Goal: Check status: Check status

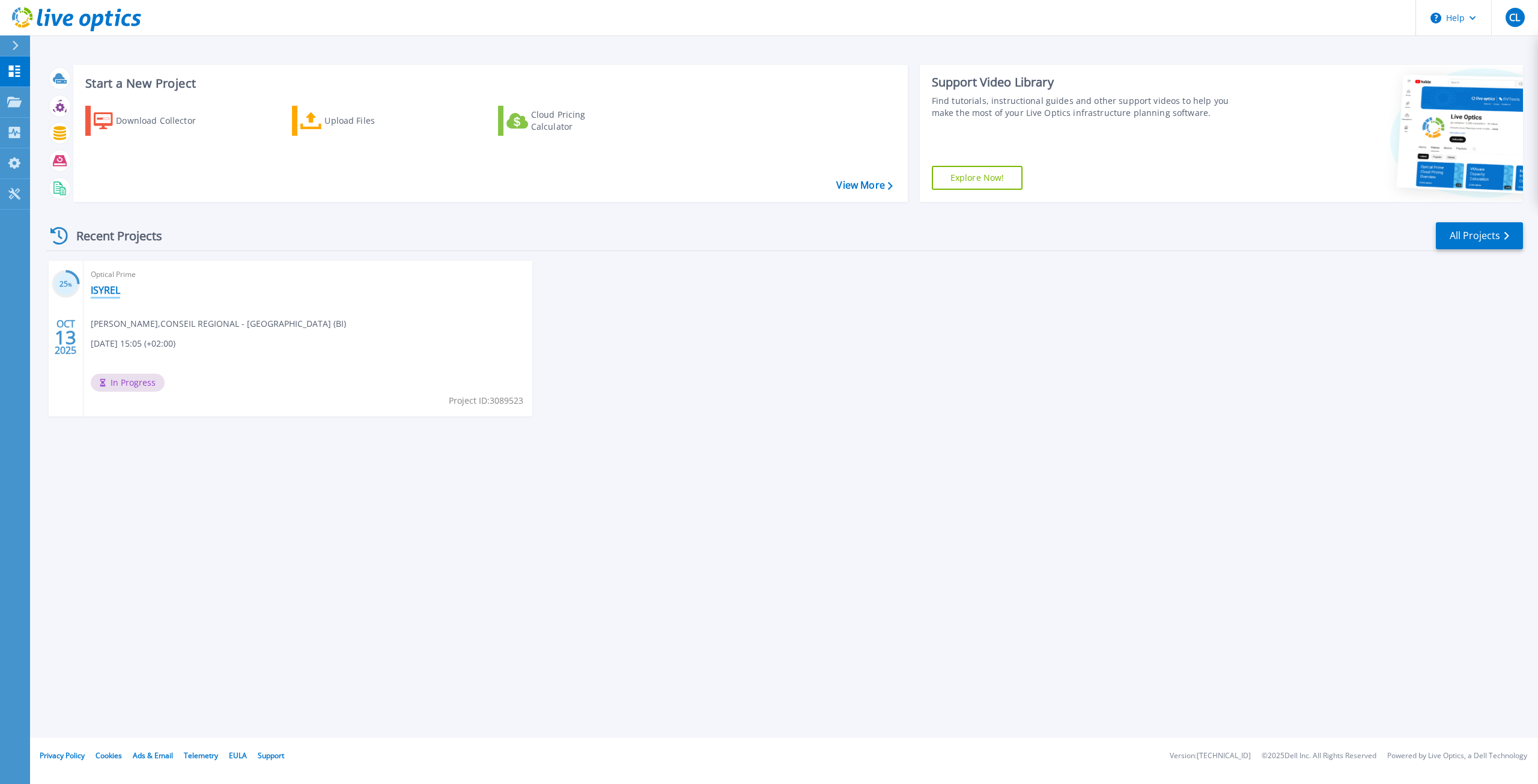
click at [109, 290] on link "ISYREL" at bounding box center [106, 289] width 30 height 12
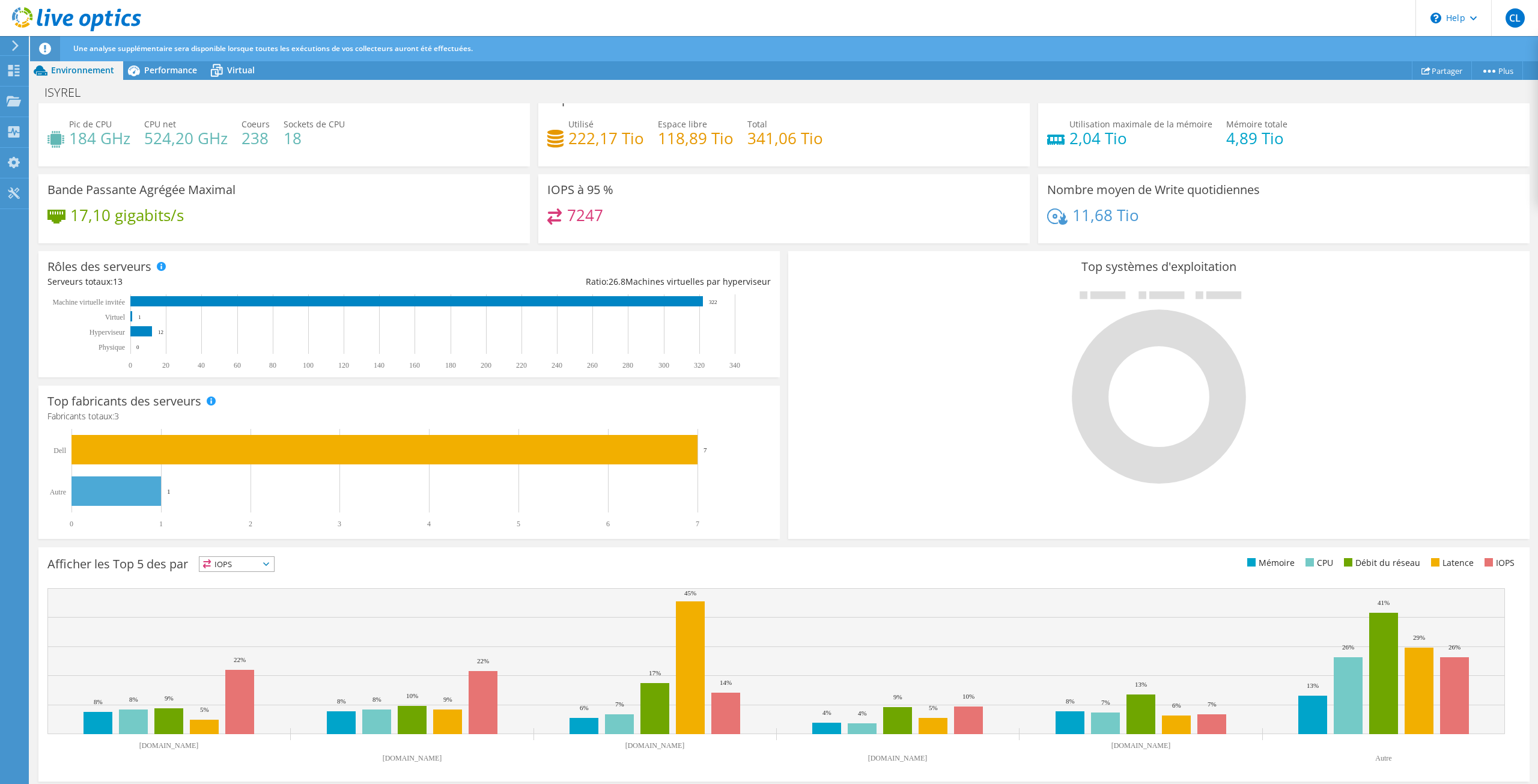
scroll to position [89, 0]
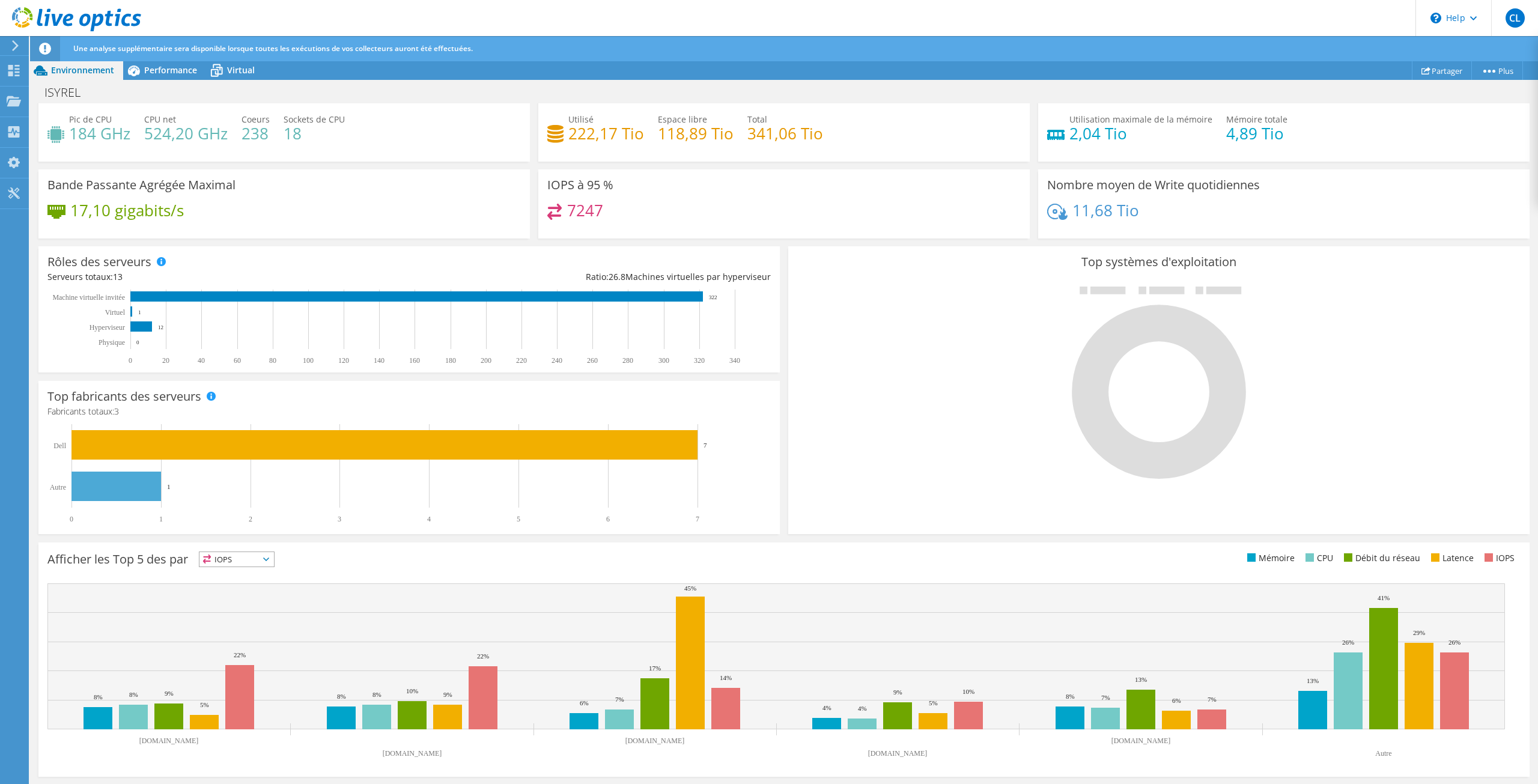
click at [219, 555] on span "IOPS" at bounding box center [236, 559] width 75 height 15
click at [239, 622] on li "Débit du réseau" at bounding box center [236, 625] width 75 height 17
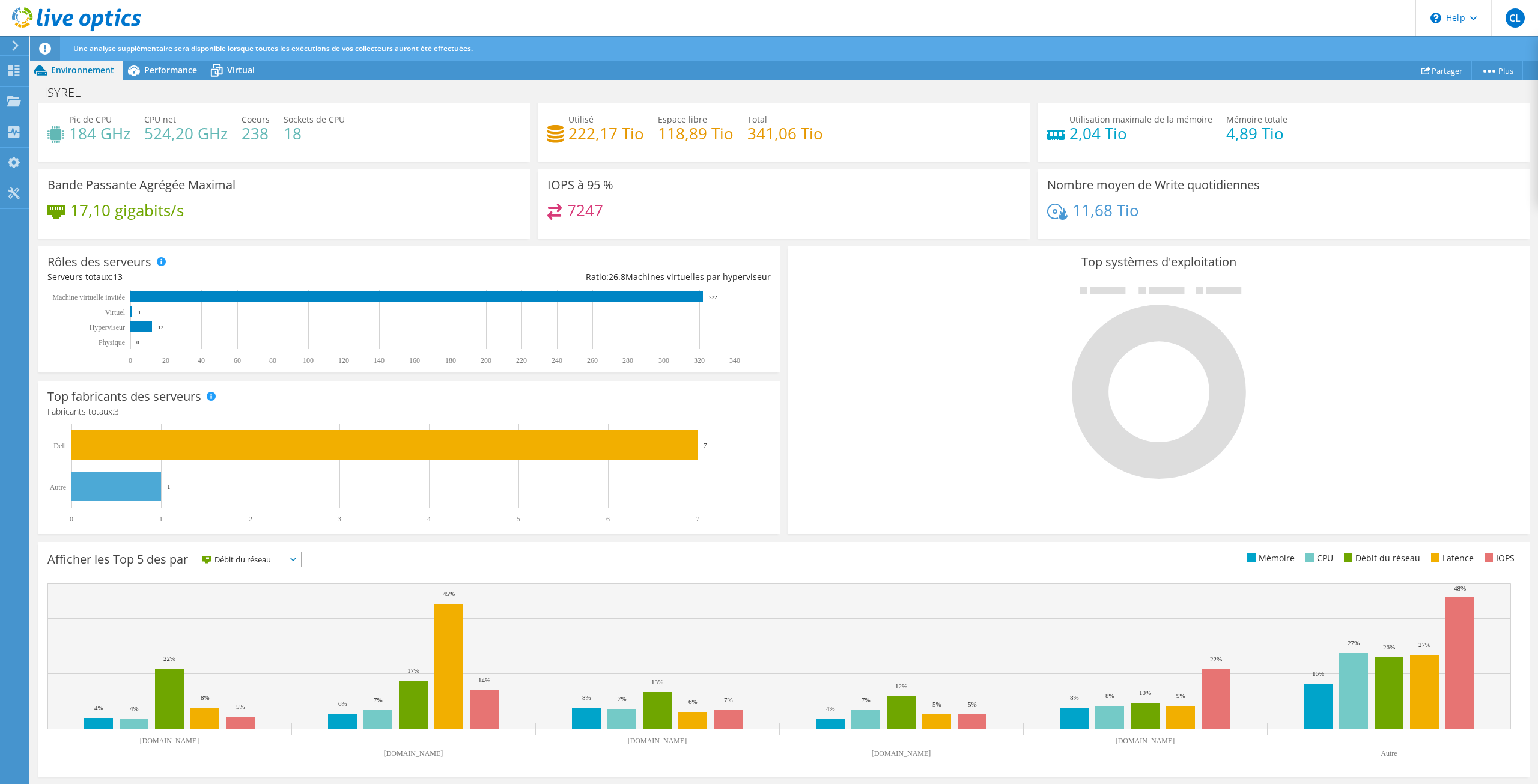
click at [268, 556] on span "Débit du réseau" at bounding box center [242, 559] width 86 height 15
click at [271, 579] on li "IOPS" at bounding box center [250, 575] width 102 height 17
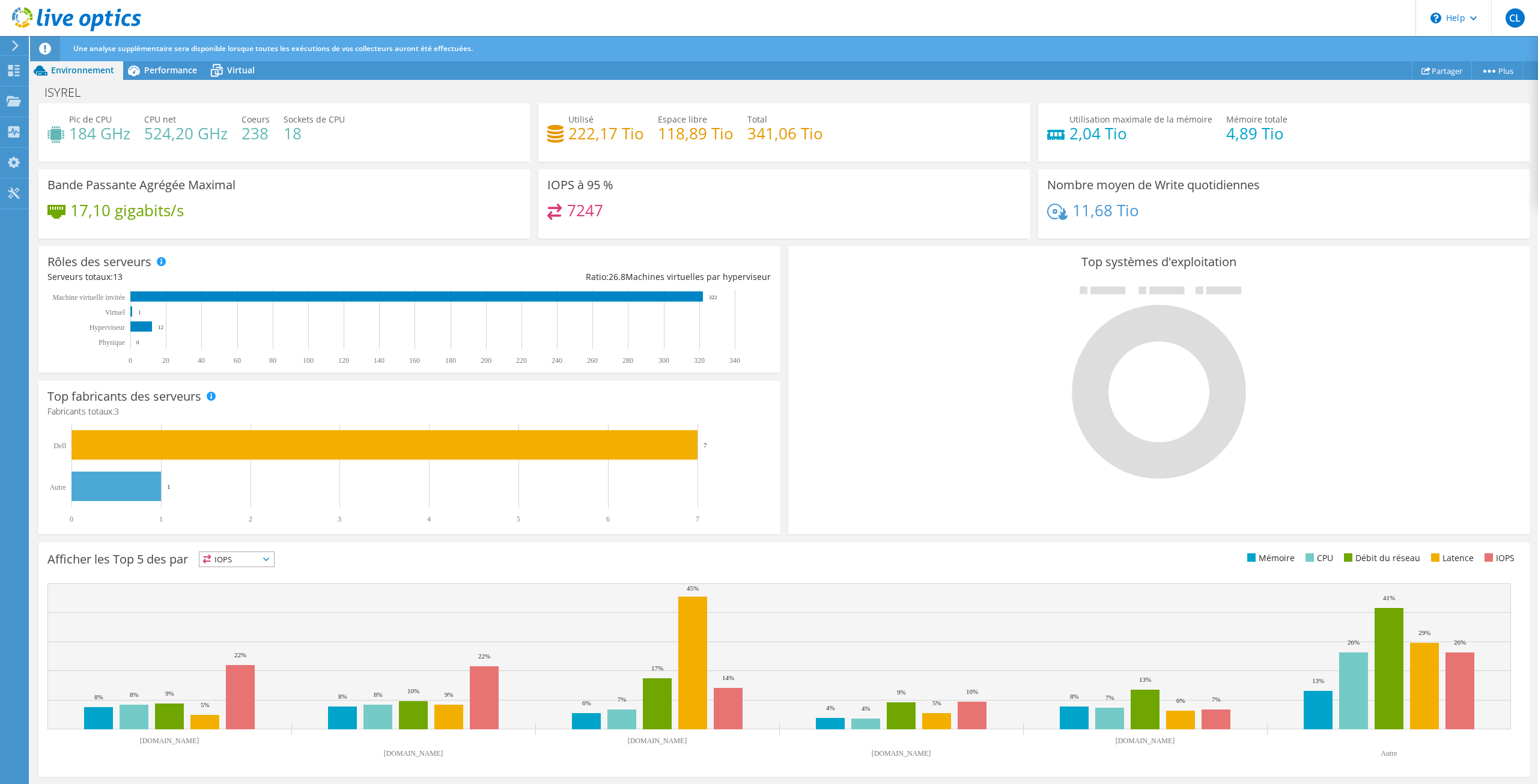
click at [549, 571] on div "Afficher les Top 5 des par IOPS IOPS" at bounding box center [415, 561] width 737 height 19
click at [167, 72] on span "Performance" at bounding box center [170, 70] width 53 height 12
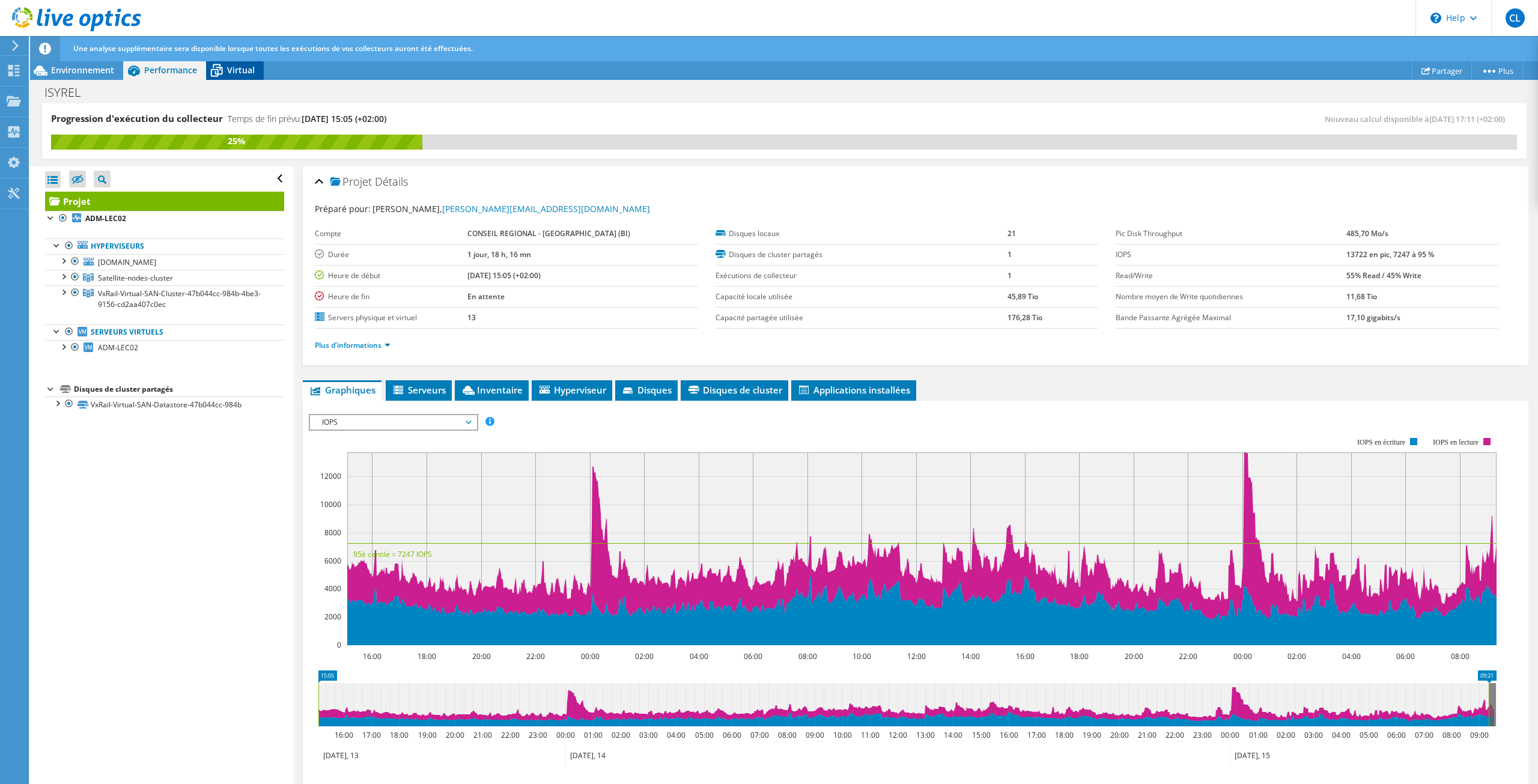
click at [243, 75] on span "Virtual" at bounding box center [241, 70] width 28 height 12
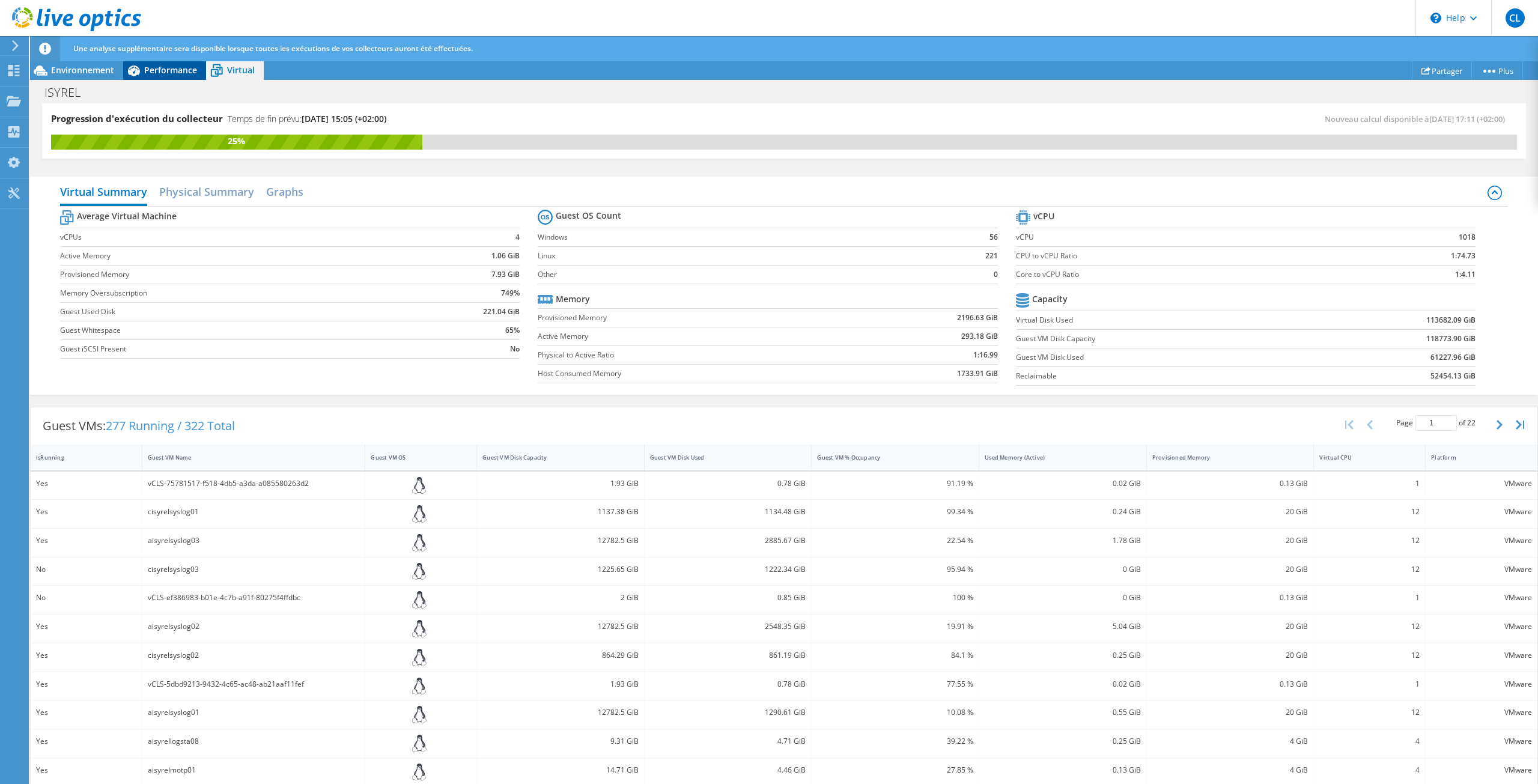
click at [173, 72] on span "Performance" at bounding box center [170, 70] width 53 height 12
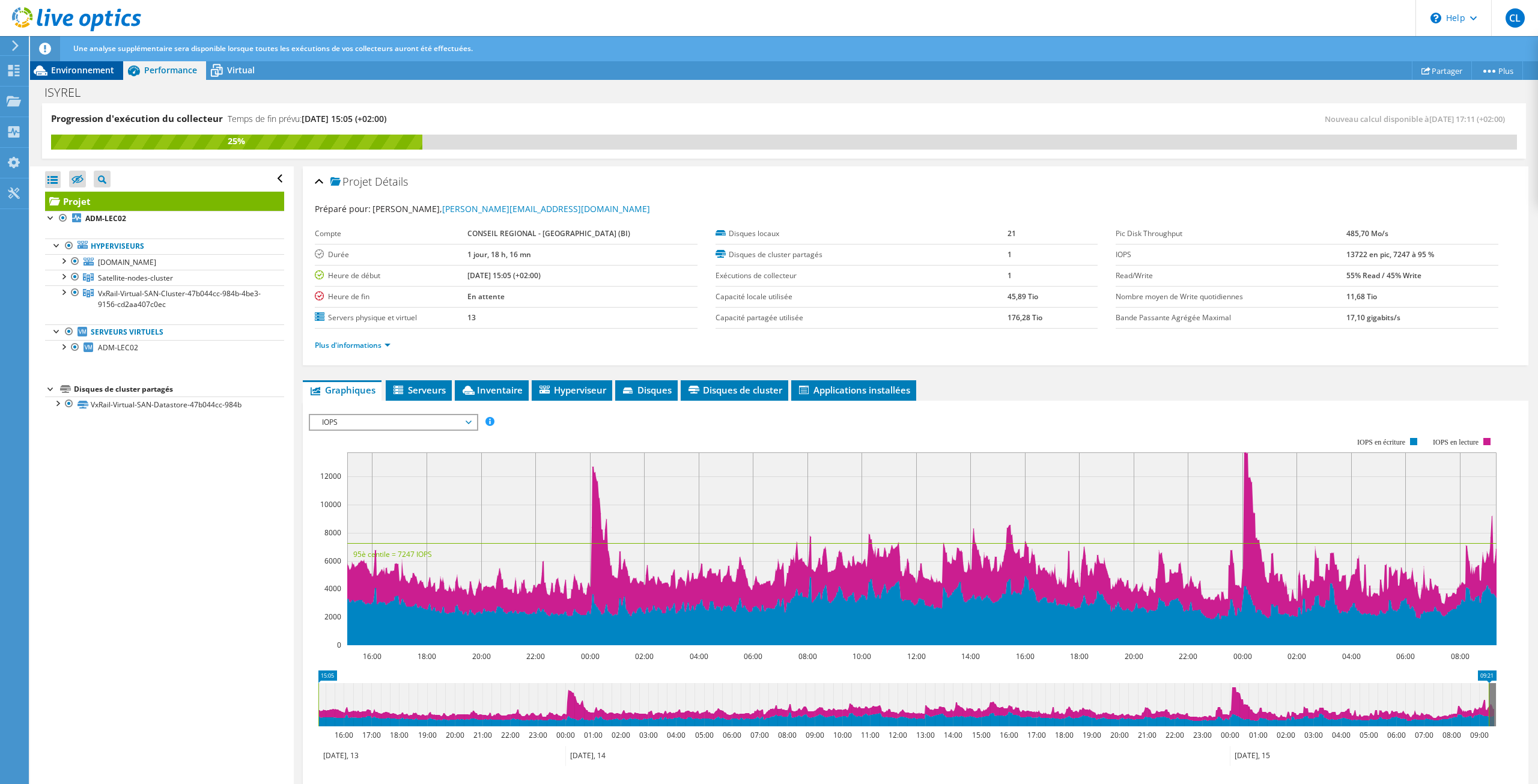
click at [91, 73] on span "Environnement" at bounding box center [82, 70] width 63 height 12
